Goal: Information Seeking & Learning: Learn about a topic

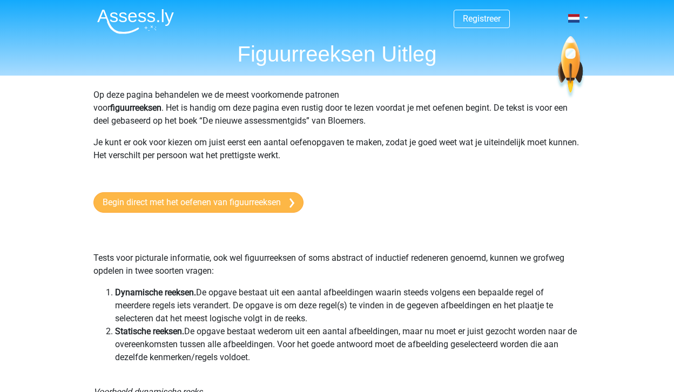
click at [233, 210] on link "Begin direct met het oefenen van figuurreeksen" at bounding box center [198, 202] width 210 height 21
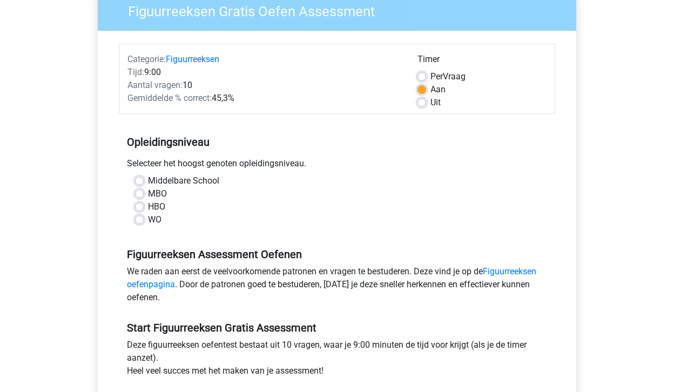
scroll to position [99, 0]
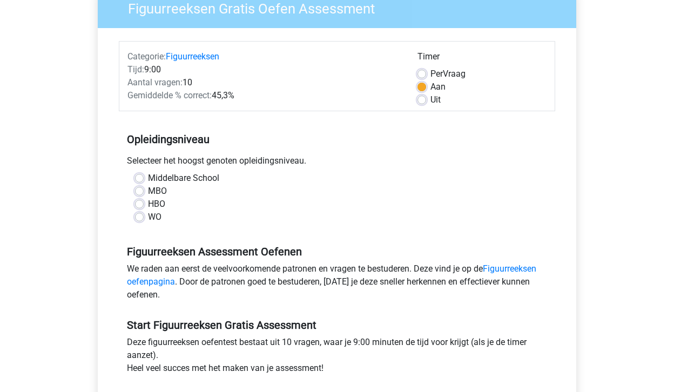
click at [158, 191] on label "MBO" at bounding box center [157, 191] width 19 height 13
click at [144, 191] on input "MBO" at bounding box center [139, 190] width 9 height 11
radio input "true"
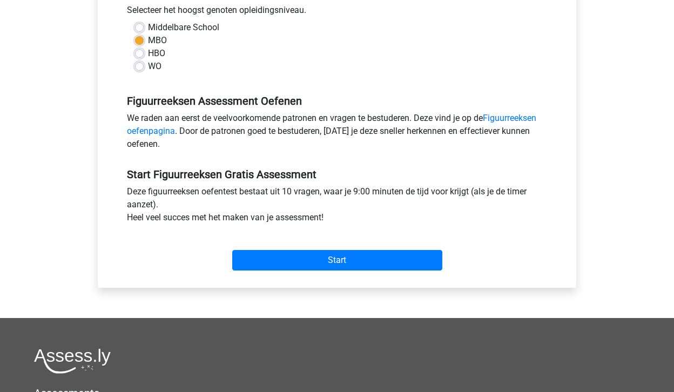
scroll to position [252, 0]
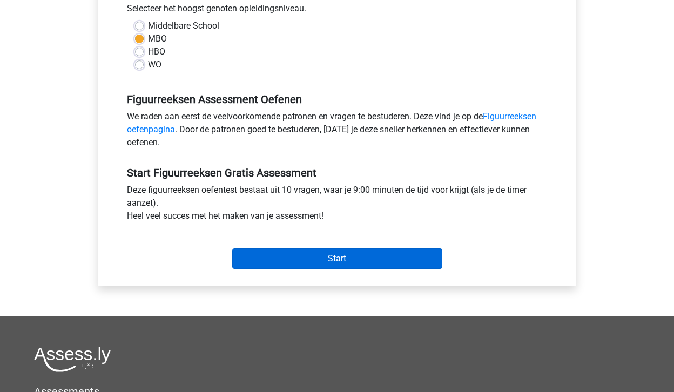
click at [293, 252] on input "Start" at bounding box center [337, 258] width 210 height 21
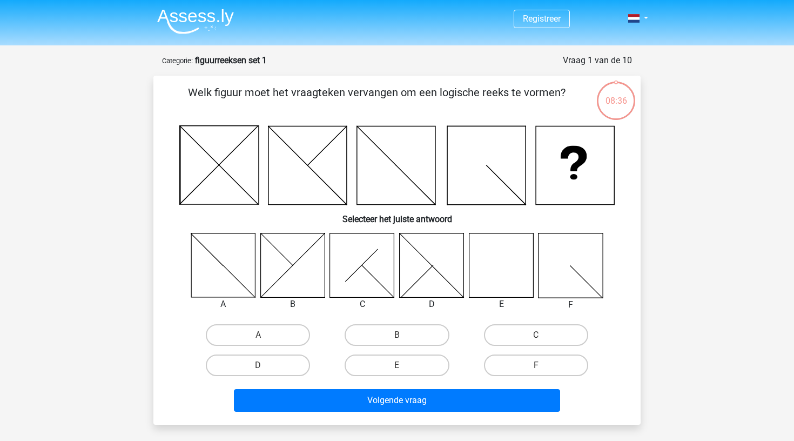
click at [366, 254] on icon at bounding box center [362, 265] width 64 height 64
click at [510, 335] on label "C" at bounding box center [536, 335] width 104 height 22
click at [536, 335] on input "C" at bounding box center [539, 338] width 7 height 7
radio input "true"
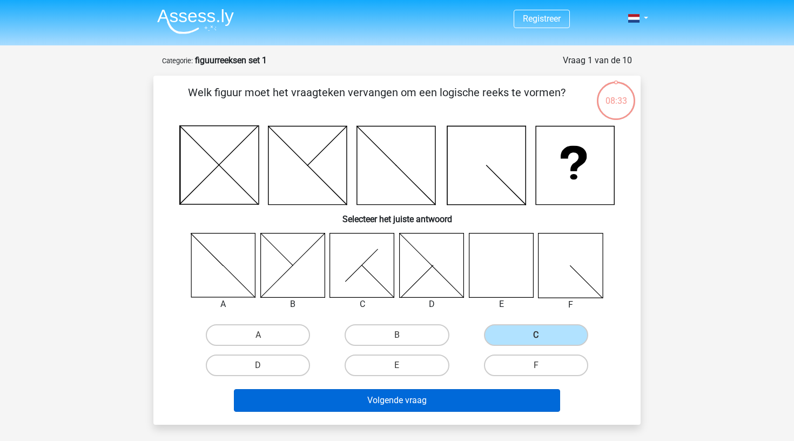
click at [441, 391] on button "Volgende vraag" at bounding box center [397, 400] width 327 height 23
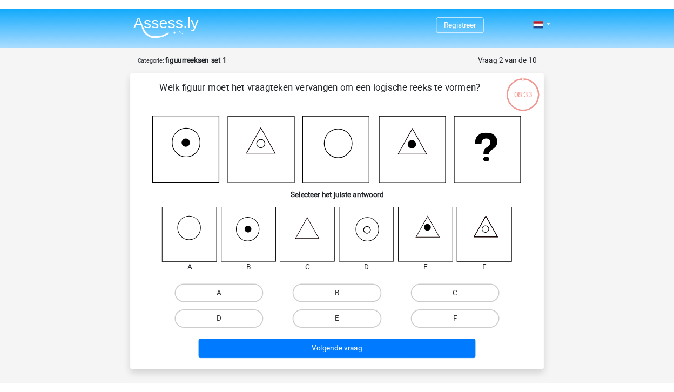
scroll to position [54, 0]
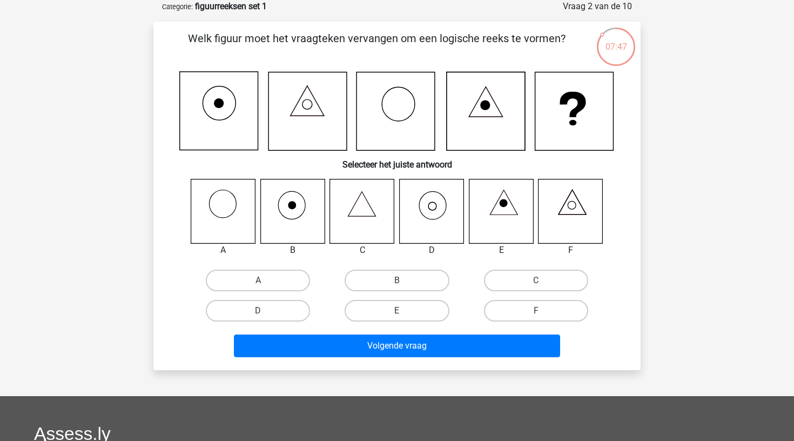
click at [435, 207] on icon at bounding box center [432, 211] width 64 height 64
click at [262, 303] on label "D" at bounding box center [258, 311] width 104 height 22
click at [262, 310] on input "D" at bounding box center [261, 313] width 7 height 7
radio input "true"
drag, startPoint x: 406, startPoint y: 353, endPoint x: 374, endPoint y: 366, distance: 34.4
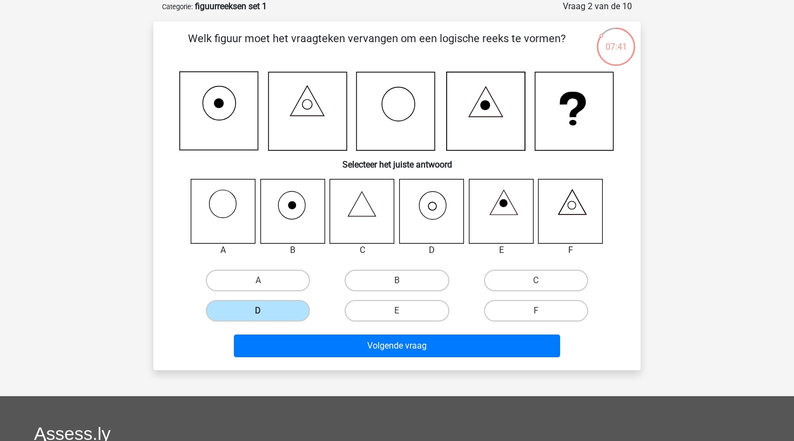
click at [405, 353] on button "Volgende vraag" at bounding box center [397, 345] width 327 height 23
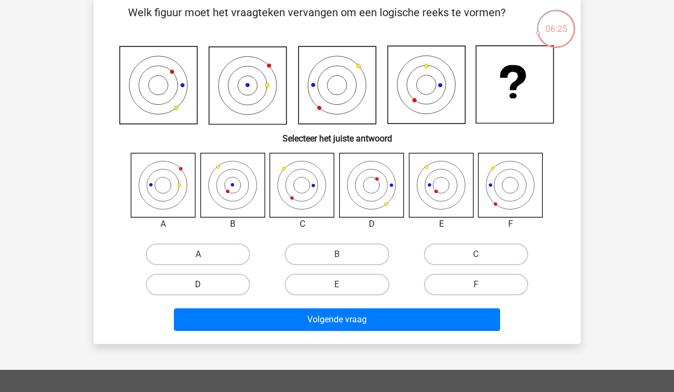
click at [161, 286] on label "D" at bounding box center [198, 285] width 104 height 22
click at [198, 286] on input "D" at bounding box center [201, 288] width 7 height 7
radio input "true"
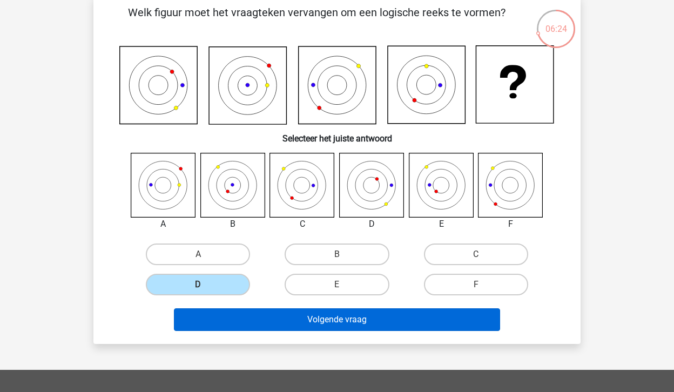
click at [326, 330] on button "Volgende vraag" at bounding box center [337, 319] width 327 height 23
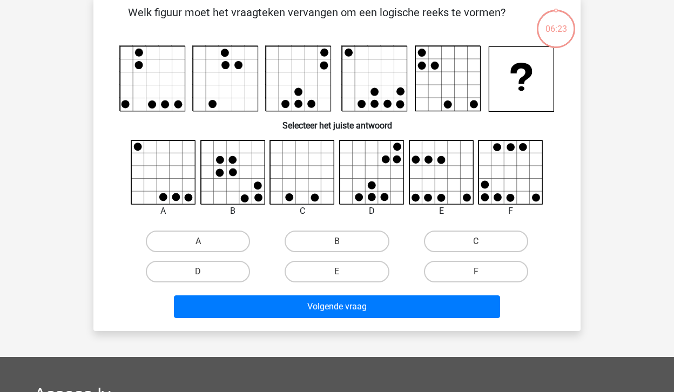
scroll to position [50, 0]
